Goal: Task Accomplishment & Management: Complete application form

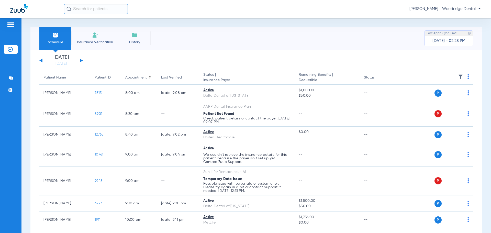
click at [94, 38] on li "Insurance Verification" at bounding box center [94, 38] width 47 height 23
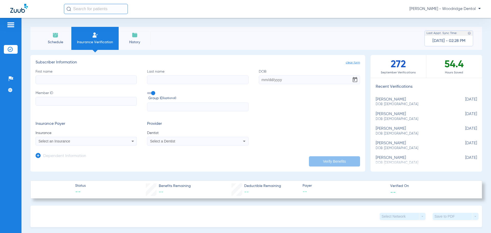
click at [70, 79] on input "First name" at bounding box center [86, 79] width 101 height 9
click at [83, 79] on input "First name Required" at bounding box center [86, 79] width 101 height 9
type input "[PERSON_NAME]"
click at [262, 78] on input "DOB Required" at bounding box center [309, 79] width 101 height 9
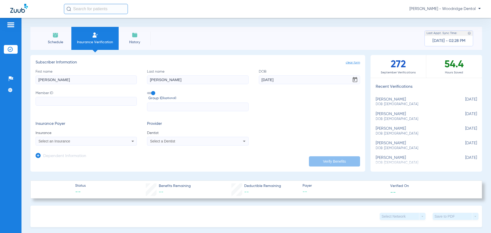
type input "[DATE]"
click at [57, 102] on input "Member ID" at bounding box center [86, 101] width 101 height 9
click at [38, 100] on input "Member ID Required" at bounding box center [86, 101] width 101 height 9
type input "u9725418801"
click at [152, 108] on input "text" at bounding box center [197, 106] width 101 height 9
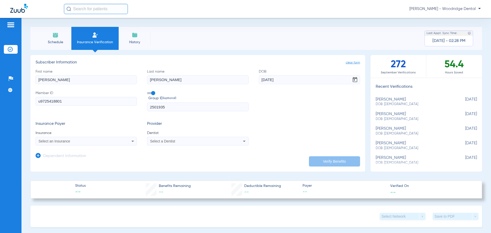
type input "2501935"
click at [127, 142] on div "Select an Insurance" at bounding box center [86, 141] width 101 height 6
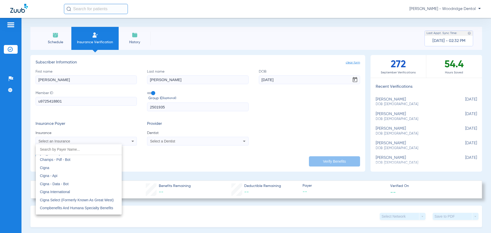
scroll to position [750, 0]
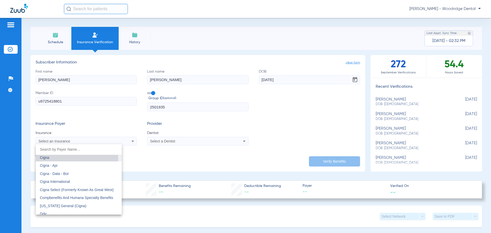
click at [50, 159] on mat-option "Cigna" at bounding box center [79, 157] width 86 height 8
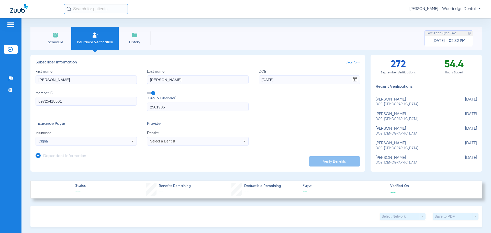
click at [243, 141] on icon at bounding box center [244, 141] width 3 height 1
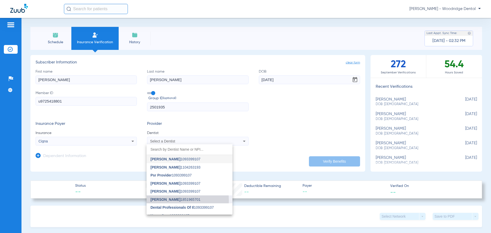
click at [184, 200] on span "[PERSON_NAME] 1851965701" at bounding box center [176, 200] width 50 height 4
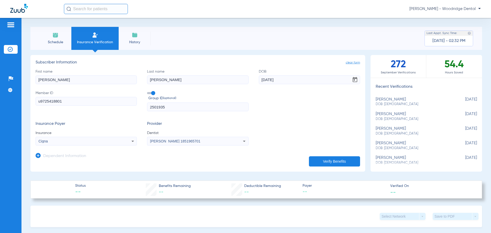
click at [323, 159] on button "Verify Benefits" at bounding box center [334, 161] width 51 height 10
drag, startPoint x: 171, startPoint y: 106, endPoint x: 114, endPoint y: 106, distance: 56.5
click at [115, 106] on div "First name [PERSON_NAME] Last name [PERSON_NAME] DOB [DEMOGRAPHIC_DATA] Member …" at bounding box center [198, 90] width 324 height 42
click at [74, 102] on input "u9725418801" at bounding box center [86, 101] width 101 height 9
click at [58, 100] on input "u9725418801" at bounding box center [86, 101] width 101 height 9
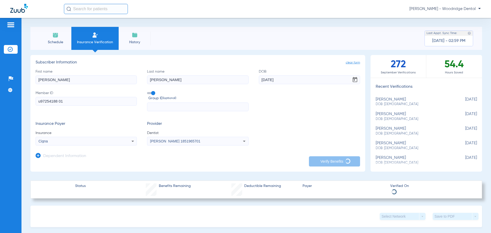
type input "u97254188 01"
